Goal: Information Seeking & Learning: Learn about a topic

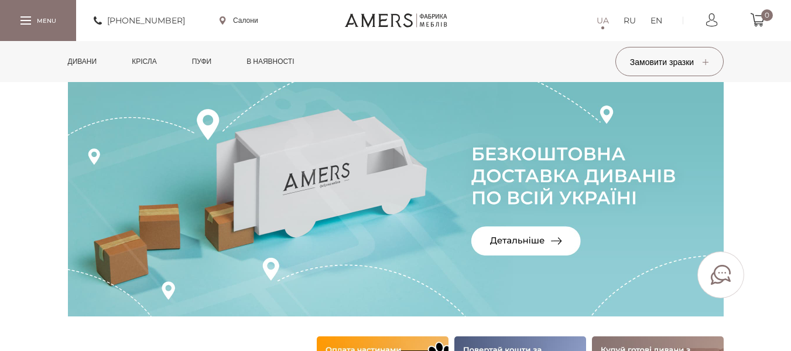
click at [87, 66] on link "Дивани" at bounding box center [82, 61] width 47 height 41
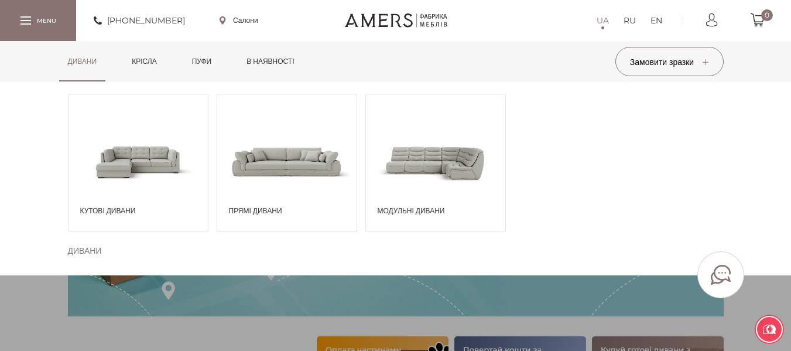
click at [456, 137] on span at bounding box center [435, 161] width 139 height 81
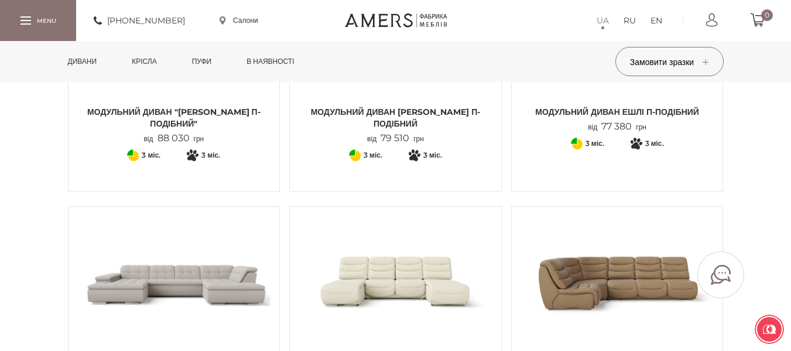
scroll to position [778, 0]
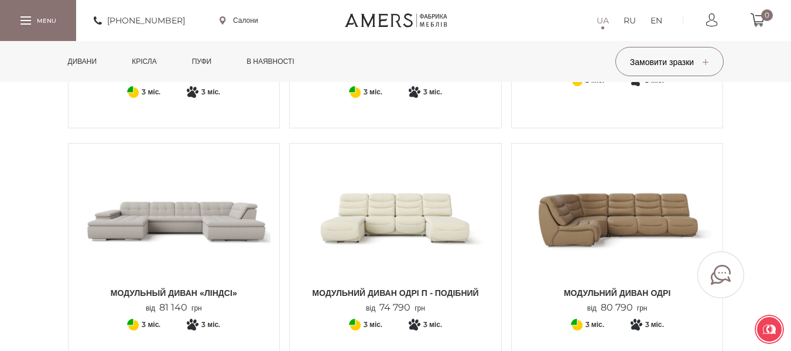
click at [131, 243] on img at bounding box center [174, 216] width 194 height 129
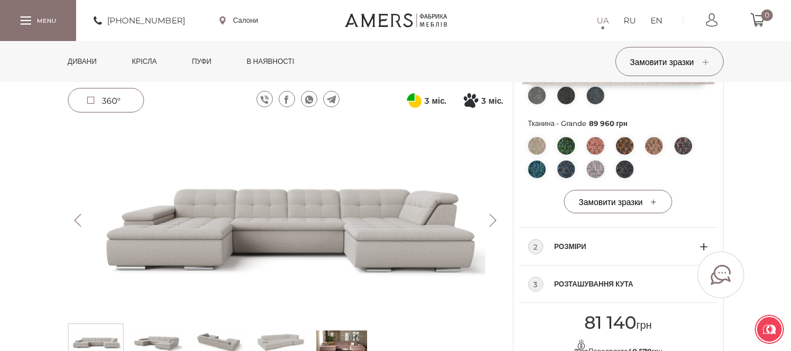
scroll to position [577, 0]
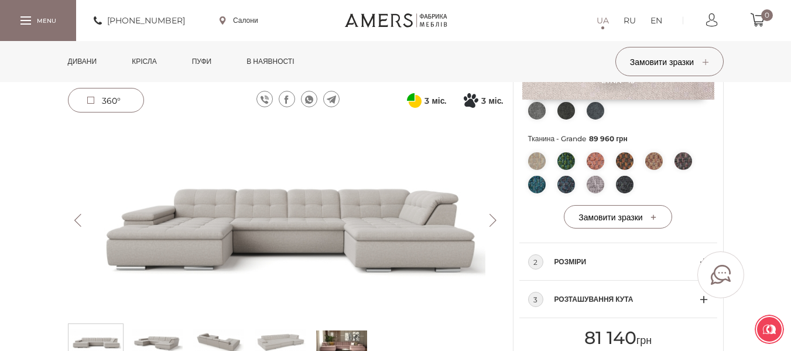
click at [497, 210] on img at bounding box center [286, 220] width 436 height 194
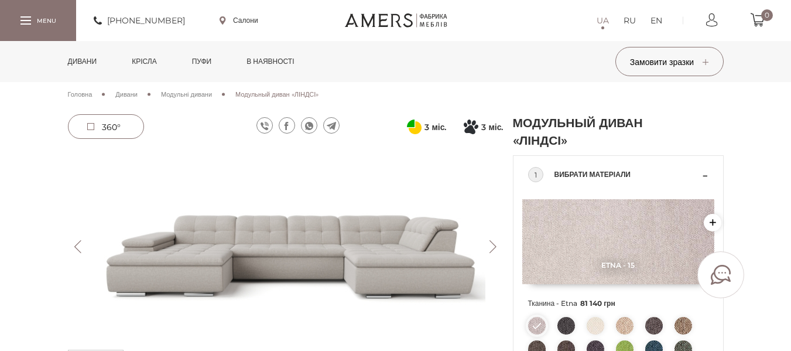
click at [495, 245] on button "Next" at bounding box center [493, 246] width 20 height 13
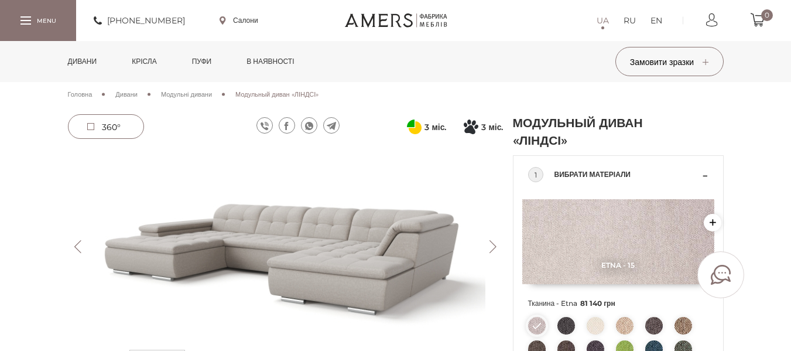
click at [495, 245] on button "Next" at bounding box center [493, 246] width 20 height 13
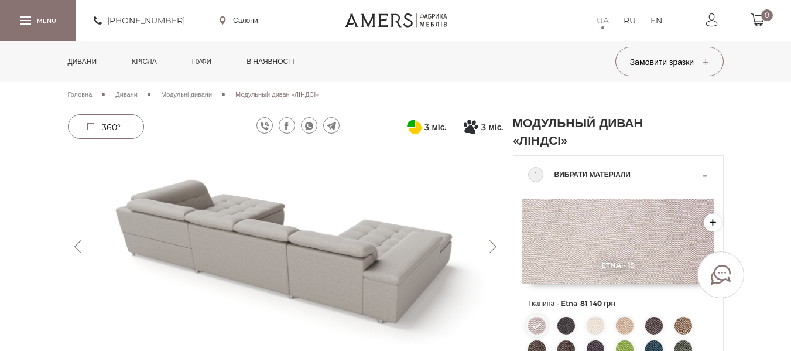
click at [486, 225] on img at bounding box center [286, 246] width 436 height 194
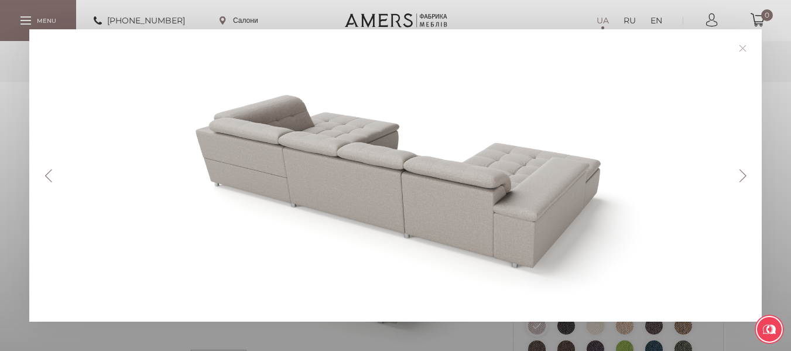
click at [747, 170] on button "Next" at bounding box center [743, 175] width 20 height 13
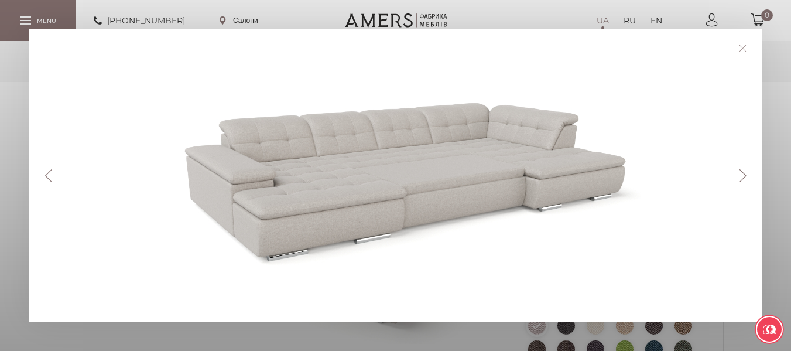
click at [746, 171] on button "Next" at bounding box center [743, 175] width 20 height 13
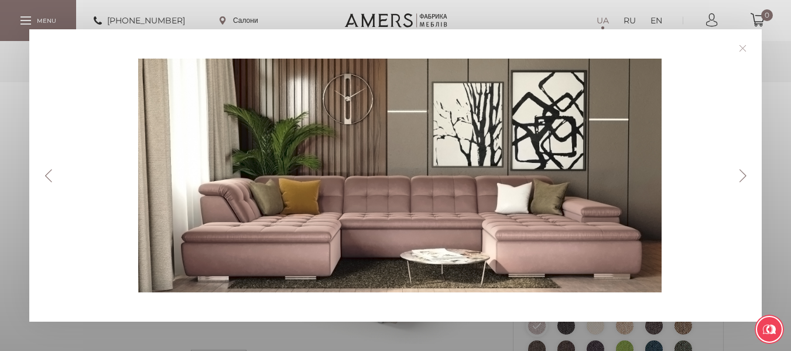
click at [746, 171] on button "Next" at bounding box center [743, 175] width 20 height 13
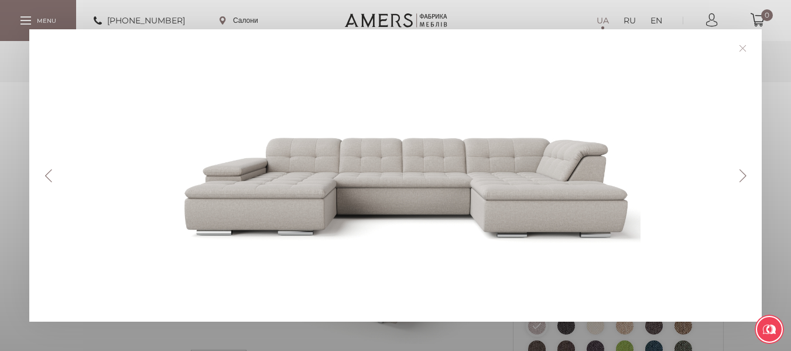
click at [746, 171] on button "Next" at bounding box center [743, 175] width 20 height 13
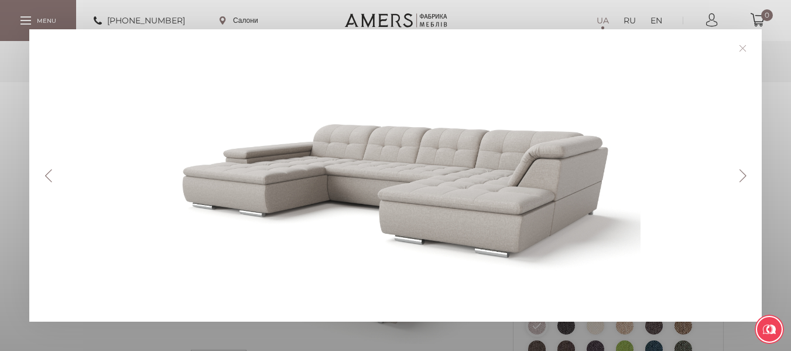
click at [746, 171] on button "Next" at bounding box center [743, 175] width 20 height 13
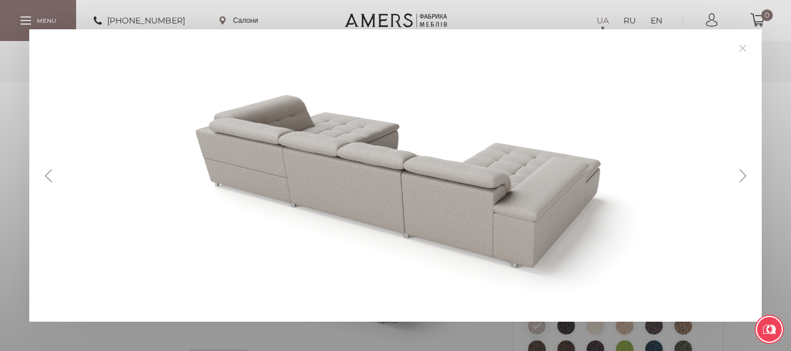
click at [732, 179] on div at bounding box center [400, 176] width 683 height 234
click at [718, 163] on div at bounding box center [400, 176] width 683 height 234
click at [745, 165] on div "Previous Next" at bounding box center [395, 175] width 733 height 292
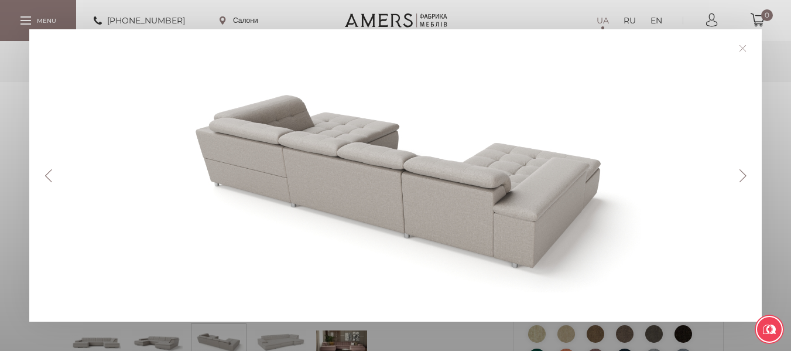
click at [787, 111] on div "Previous Next" at bounding box center [395, 175] width 791 height 351
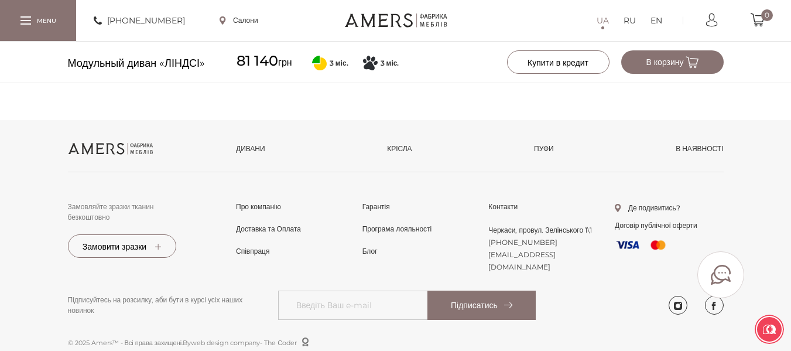
scroll to position [0, 0]
